Goal: Transaction & Acquisition: Purchase product/service

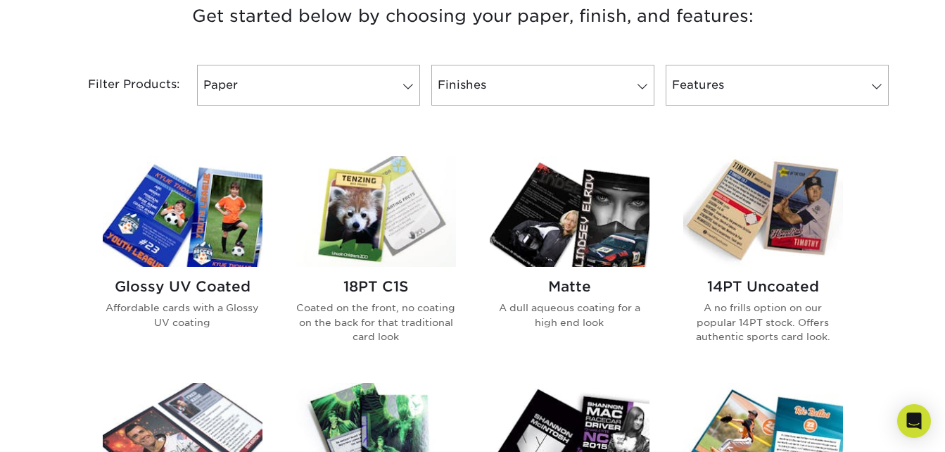
scroll to position [551, 0]
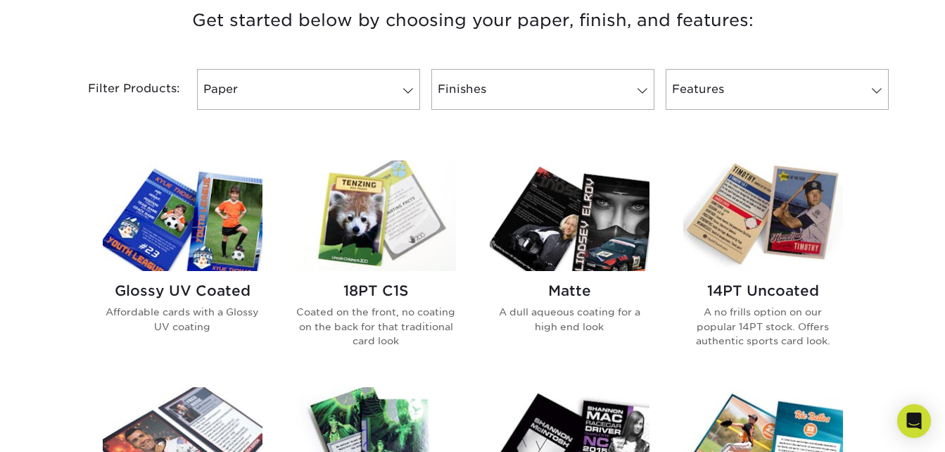
drag, startPoint x: 226, startPoint y: 224, endPoint x: 186, endPoint y: 211, distance: 41.4
click at [186, 211] on img at bounding box center [183, 215] width 160 height 110
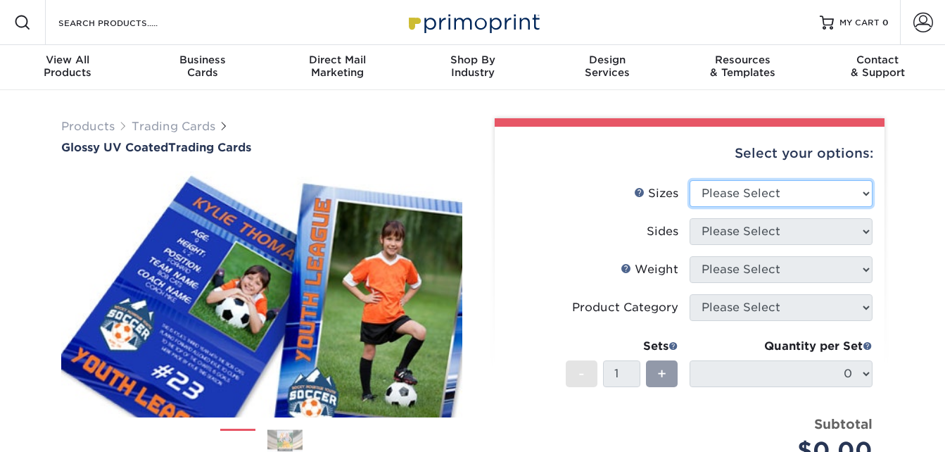
click at [829, 186] on select "Please Select 2.5" x 3.5"" at bounding box center [781, 193] width 183 height 27
select select "2.50x3.50"
click at [690, 180] on select "Please Select 2.5" x 3.5"" at bounding box center [781, 193] width 183 height 27
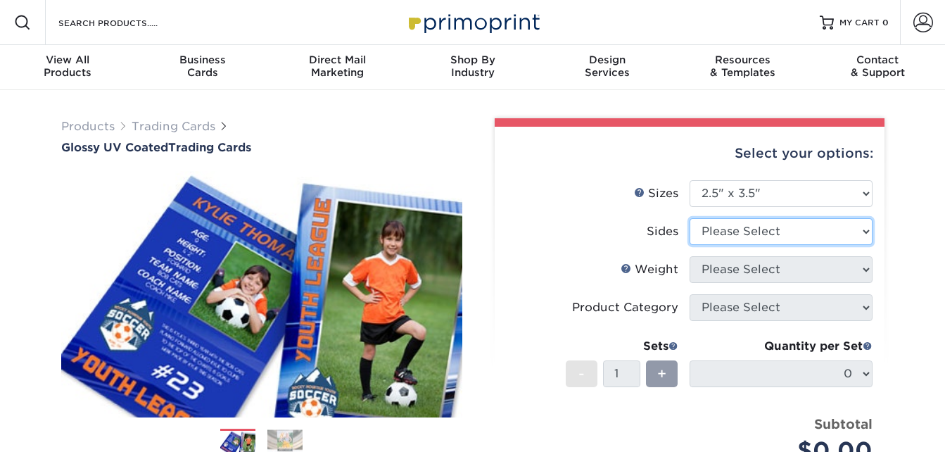
click at [832, 239] on select "Please Select Print Both Sides Print Front Only" at bounding box center [781, 231] width 183 height 27
select select "13abbda7-1d64-4f25-8bb2-c179b224825d"
click at [690, 218] on select "Please Select Print Both Sides Print Front Only" at bounding box center [781, 231] width 183 height 27
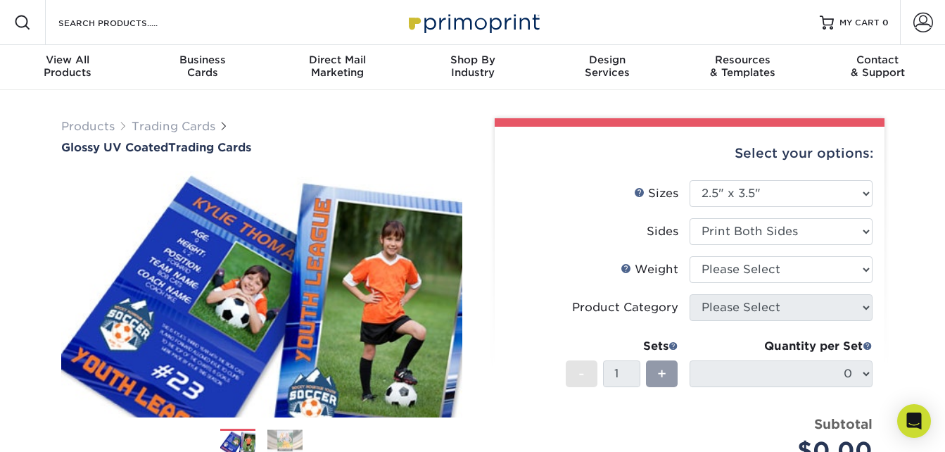
drag, startPoint x: 822, startPoint y: 269, endPoint x: 656, endPoint y: 269, distance: 165.3
click at [656, 269] on div "Weight Help Weight" at bounding box center [650, 269] width 58 height 17
click at [722, 267] on select "Please Select 16PT 14PT 18PT C1S" at bounding box center [781, 269] width 183 height 27
click at [690, 256] on select "Please Select 16PT 14PT 18PT C1S" at bounding box center [781, 269] width 183 height 27
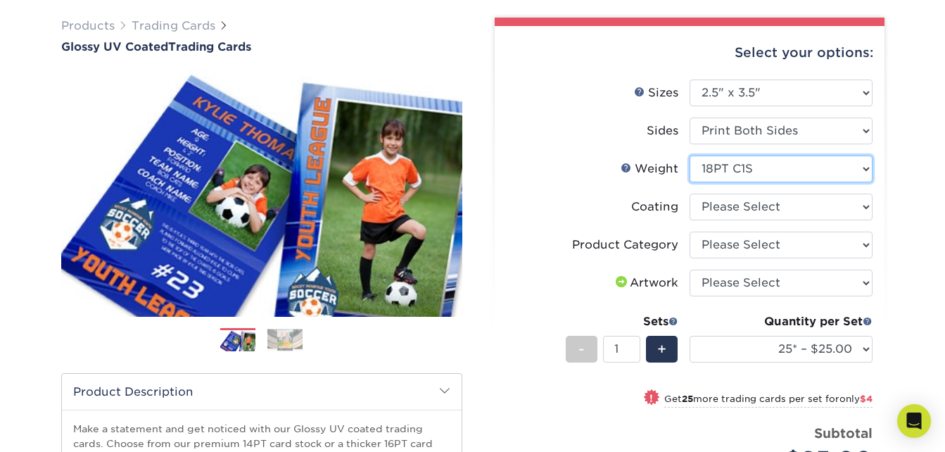
scroll to position [105, 0]
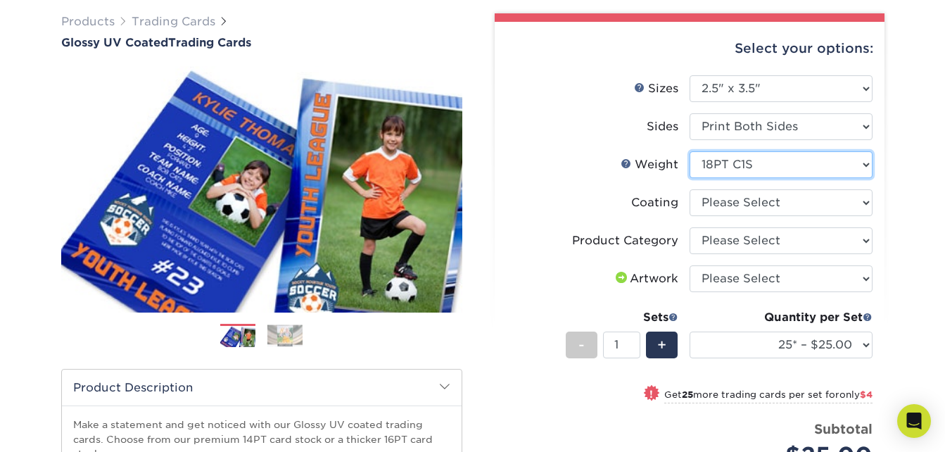
click at [811, 170] on select "Please Select 16PT 14PT 18PT C1S" at bounding box center [781, 164] width 183 height 27
select select "16PT"
click at [690, 151] on select "Please Select 16PT 14PT 18PT C1S" at bounding box center [781, 164] width 183 height 27
select select
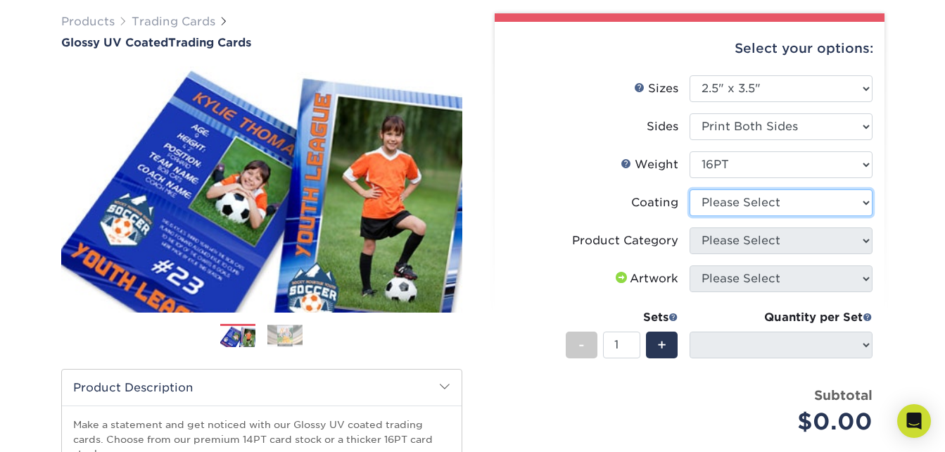
click at [851, 210] on select at bounding box center [781, 202] width 183 height 27
select select "ae367451-b2b8-45df-a344-0f05b6a12993"
click at [690, 189] on select at bounding box center [781, 202] width 183 height 27
select select "-1"
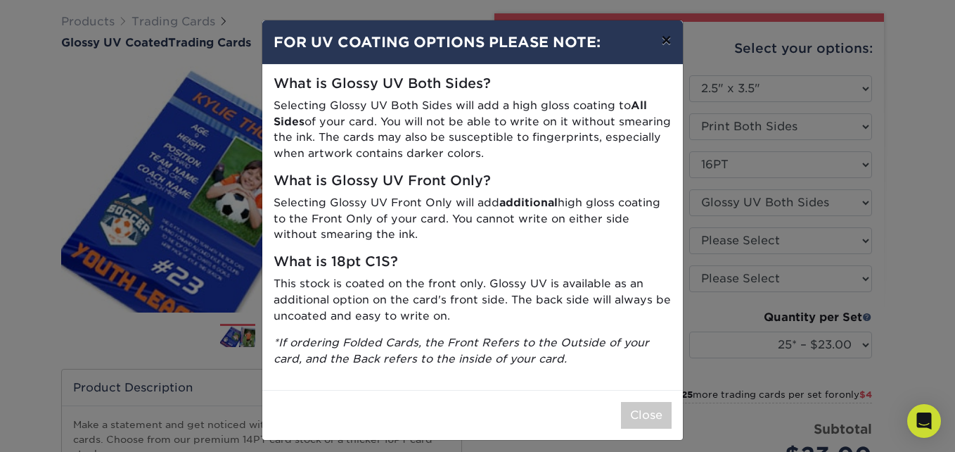
click at [662, 51] on button "×" at bounding box center [666, 39] width 32 height 39
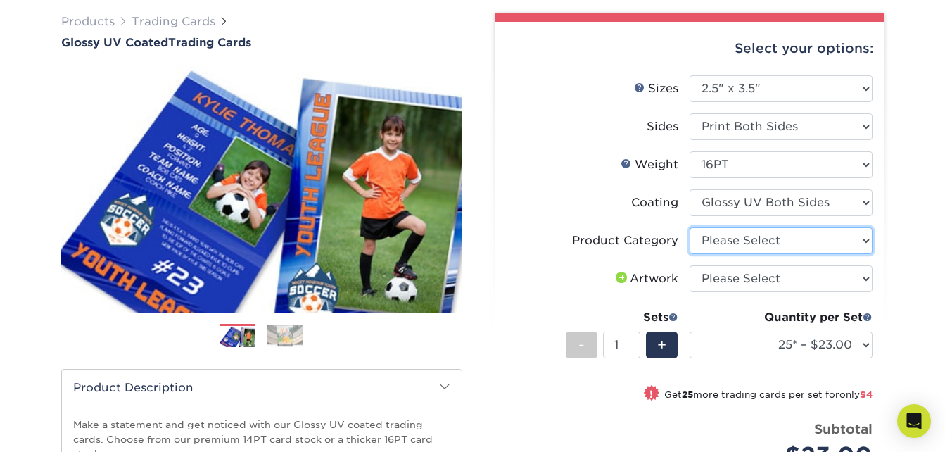
click at [837, 238] on select "Please Select Trading Cards" at bounding box center [781, 240] width 183 height 27
select select "c2f9bce9-36c2-409d-b101-c29d9d031e18"
click at [690, 227] on select "Please Select Trading Cards" at bounding box center [781, 240] width 183 height 27
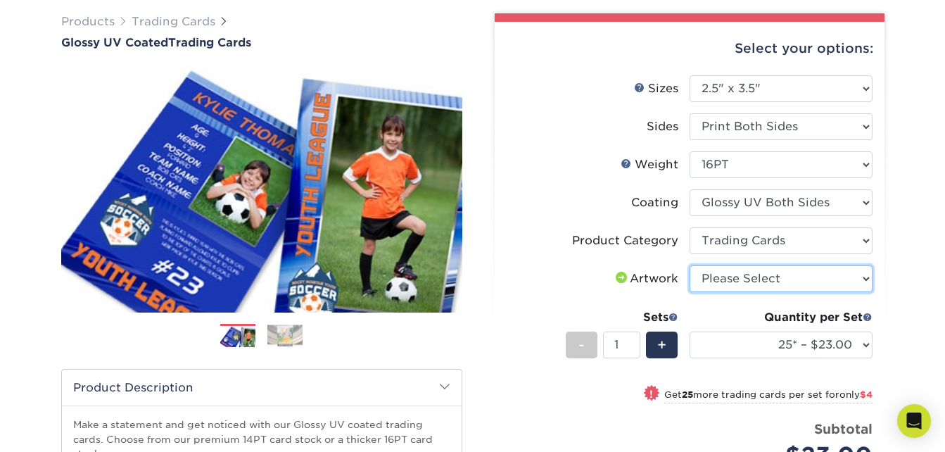
click at [812, 285] on select "Please Select I will upload files I need a design - $100" at bounding box center [781, 278] width 183 height 27
select select "design"
click at [690, 265] on select "Please Select I will upload files I need a design - $100" at bounding box center [781, 278] width 183 height 27
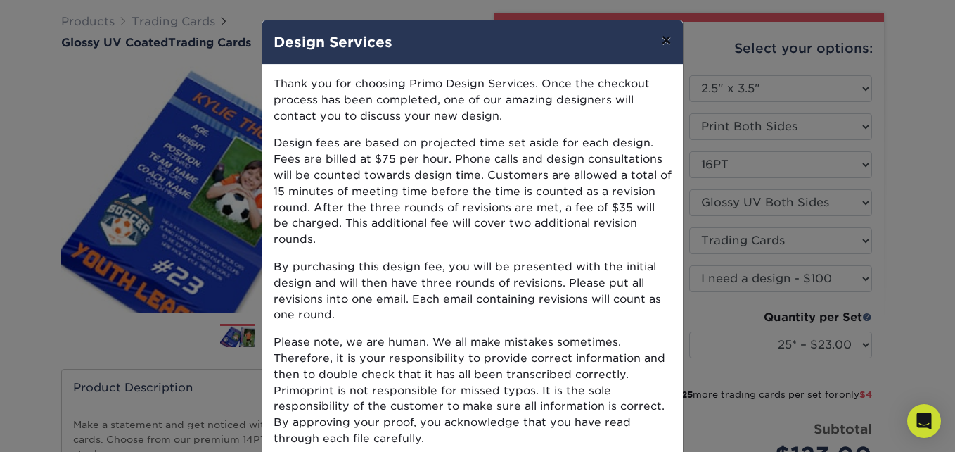
click at [662, 41] on button "×" at bounding box center [666, 39] width 32 height 39
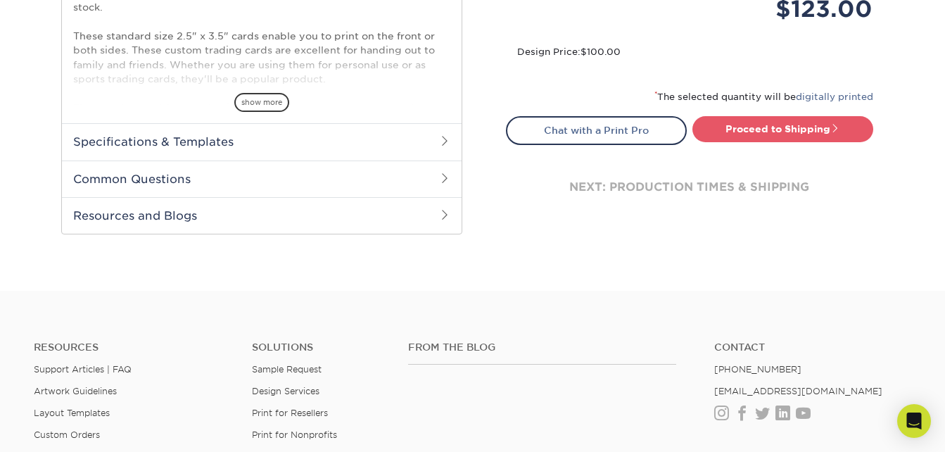
scroll to position [547, 0]
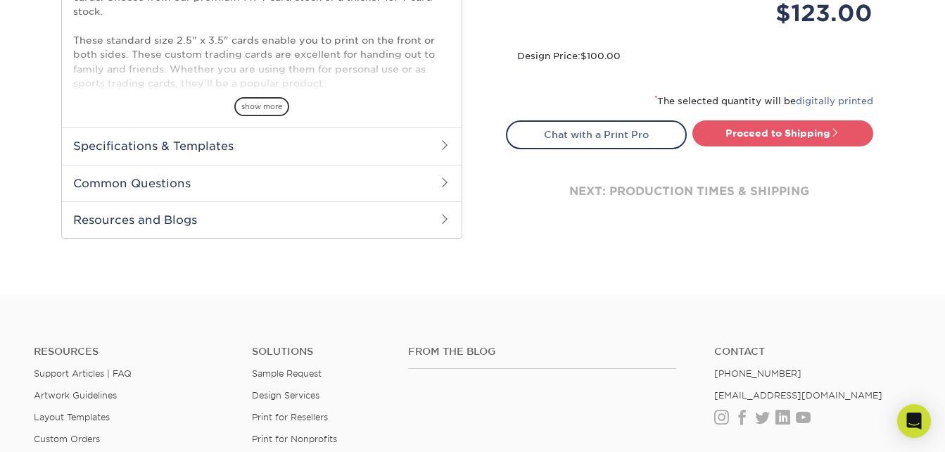
click at [234, 157] on h2 "Specifications & Templates" at bounding box center [262, 145] width 400 height 37
